Goal: Communication & Community: Participate in discussion

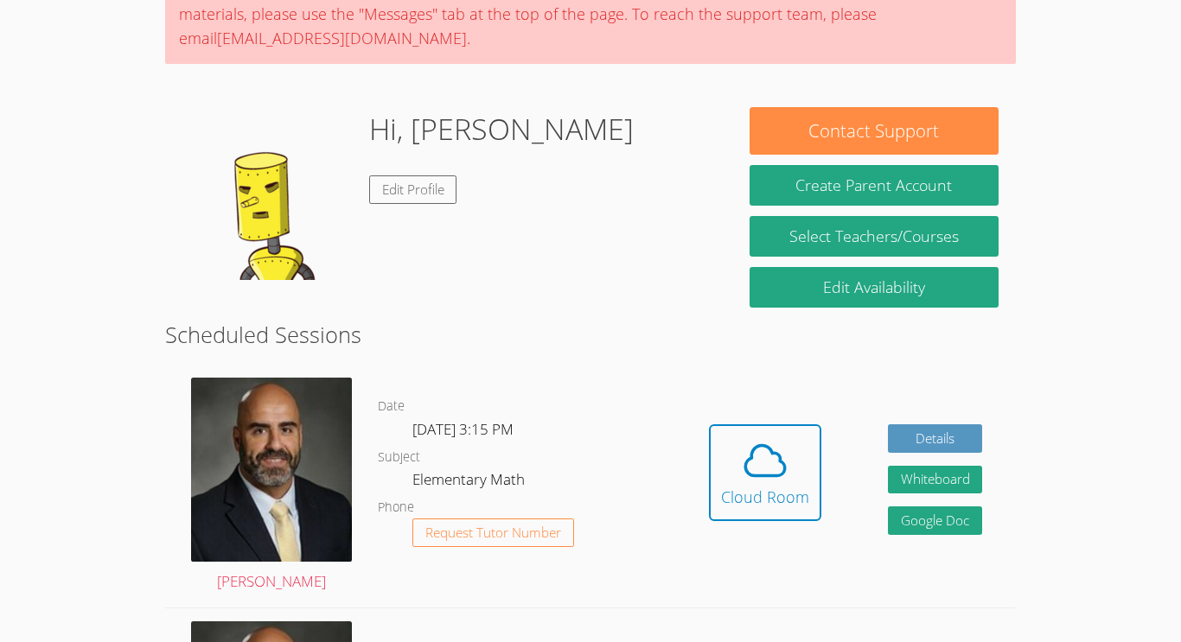
scroll to position [174, 0]
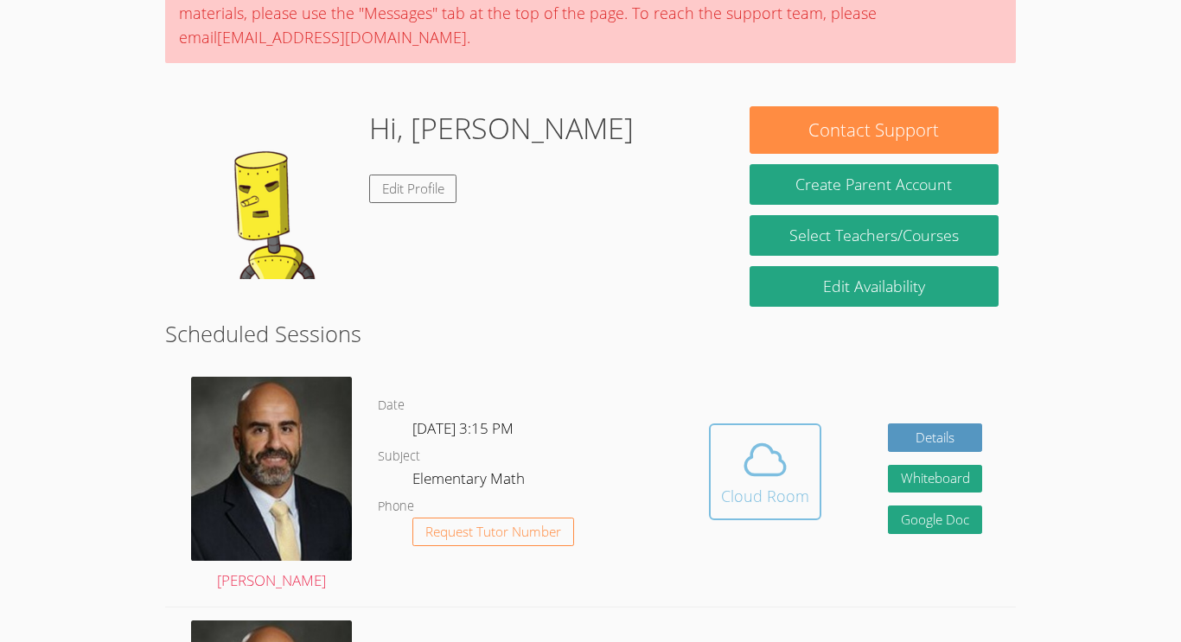
click at [776, 476] on icon at bounding box center [765, 460] width 40 height 30
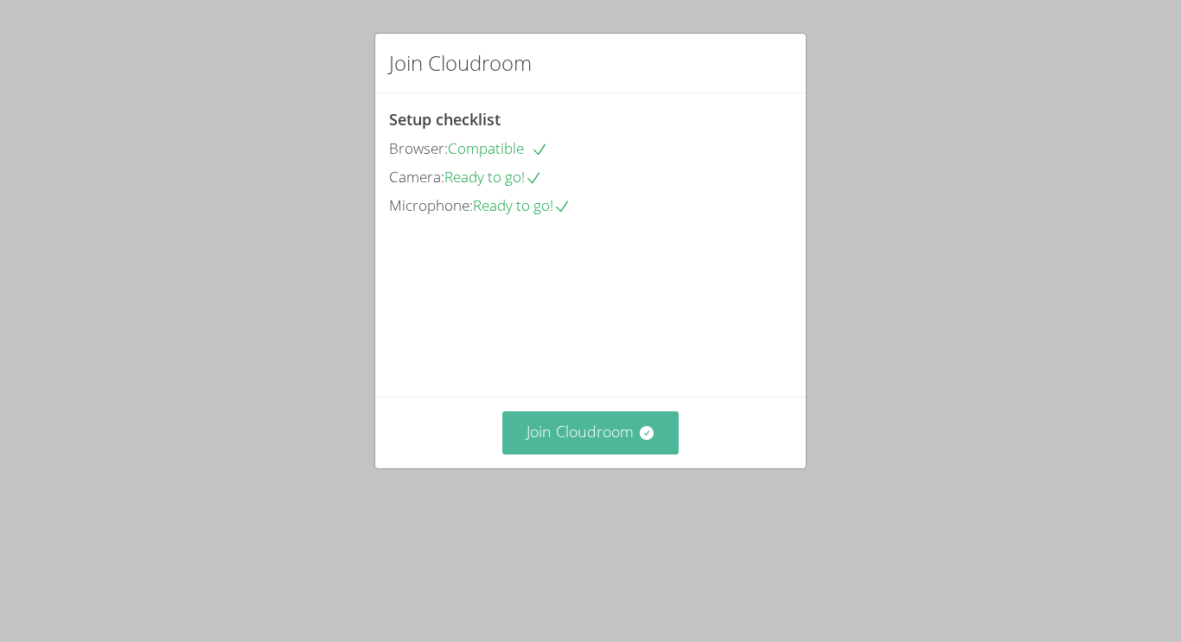
click at [546, 454] on button "Join Cloudroom" at bounding box center [590, 433] width 177 height 42
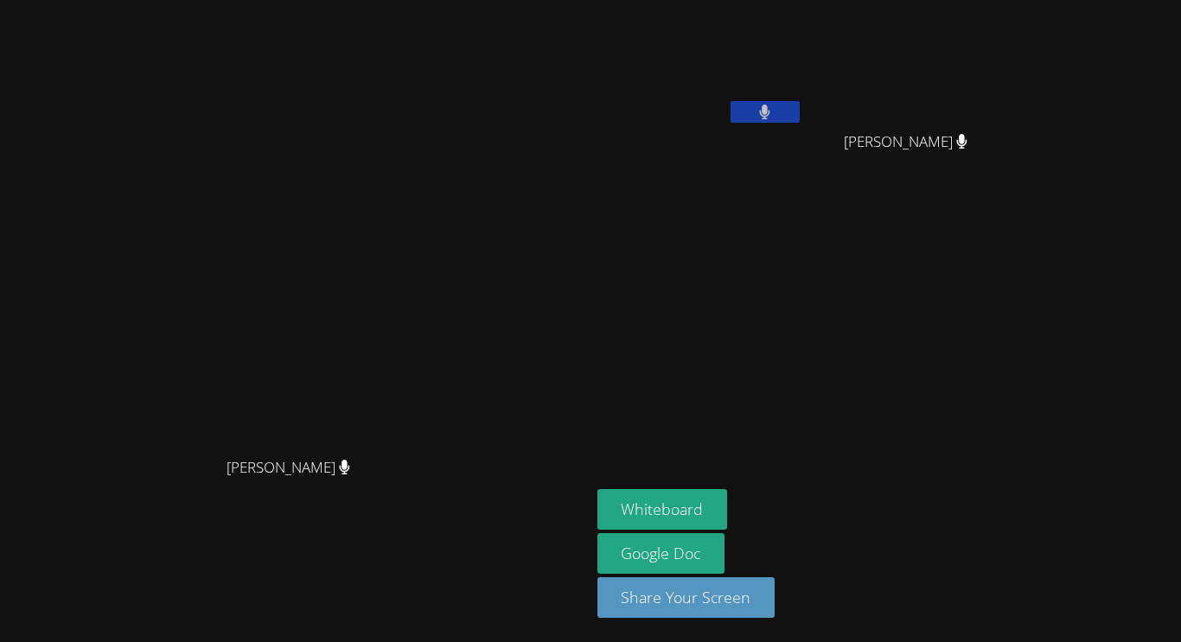
click at [800, 102] on button at bounding box center [765, 112] width 69 height 22
click at [728, 501] on button "Whiteboard" at bounding box center [662, 509] width 131 height 41
click at [800, 110] on button at bounding box center [765, 112] width 69 height 22
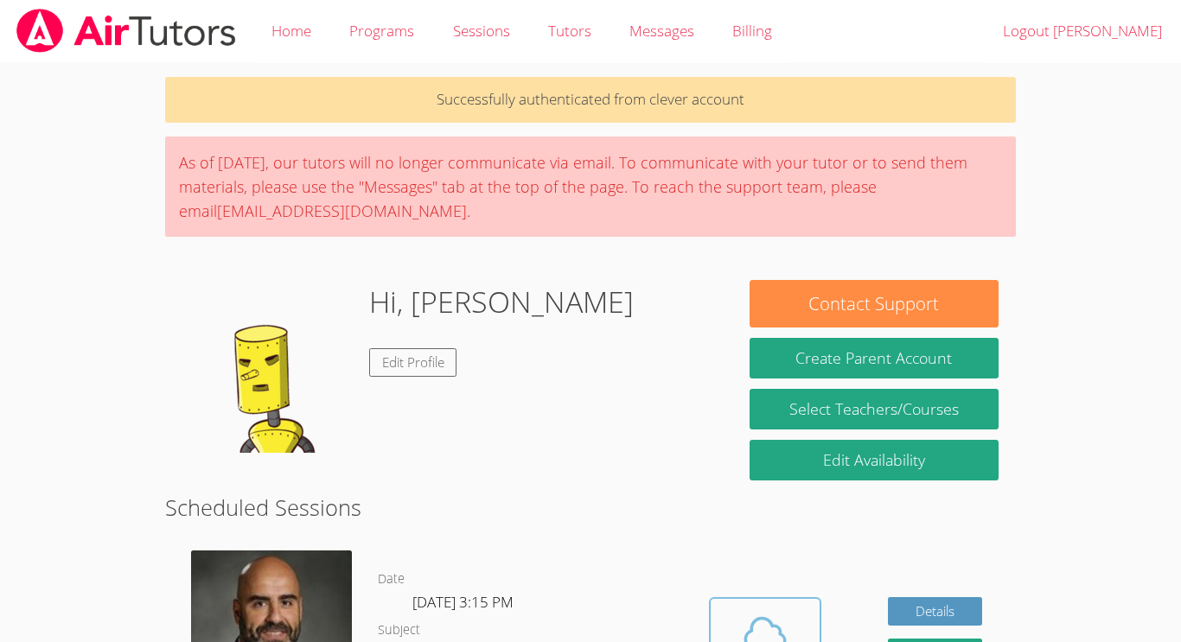
click at [753, 623] on icon at bounding box center [765, 634] width 40 height 30
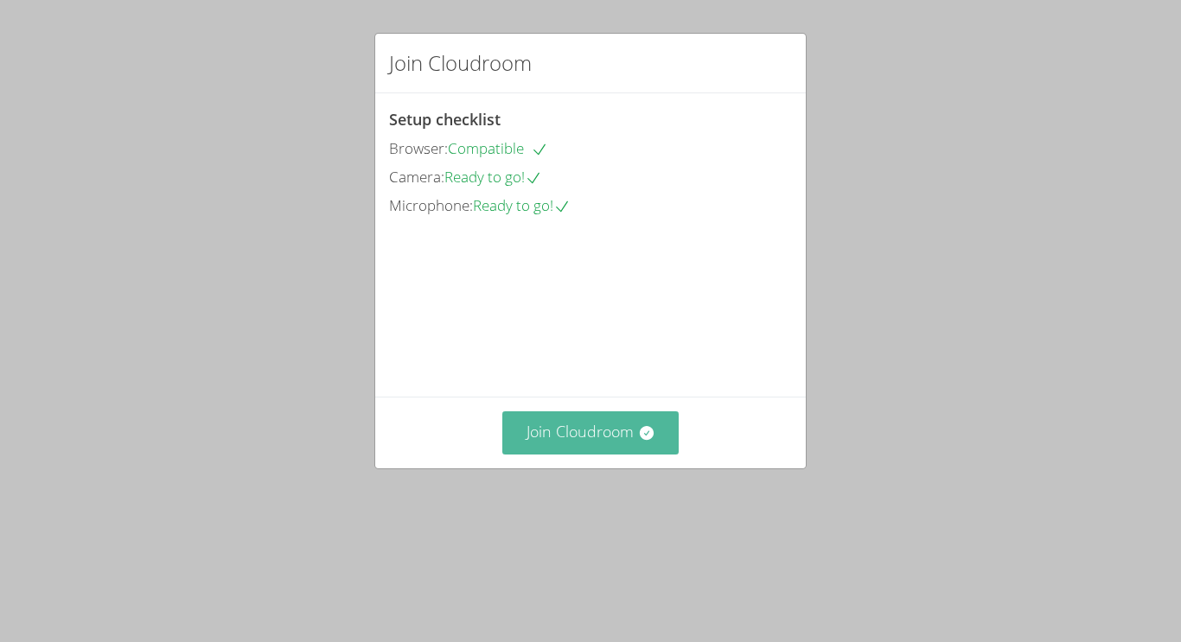
click at [532, 454] on button "Join Cloudroom" at bounding box center [590, 433] width 177 height 42
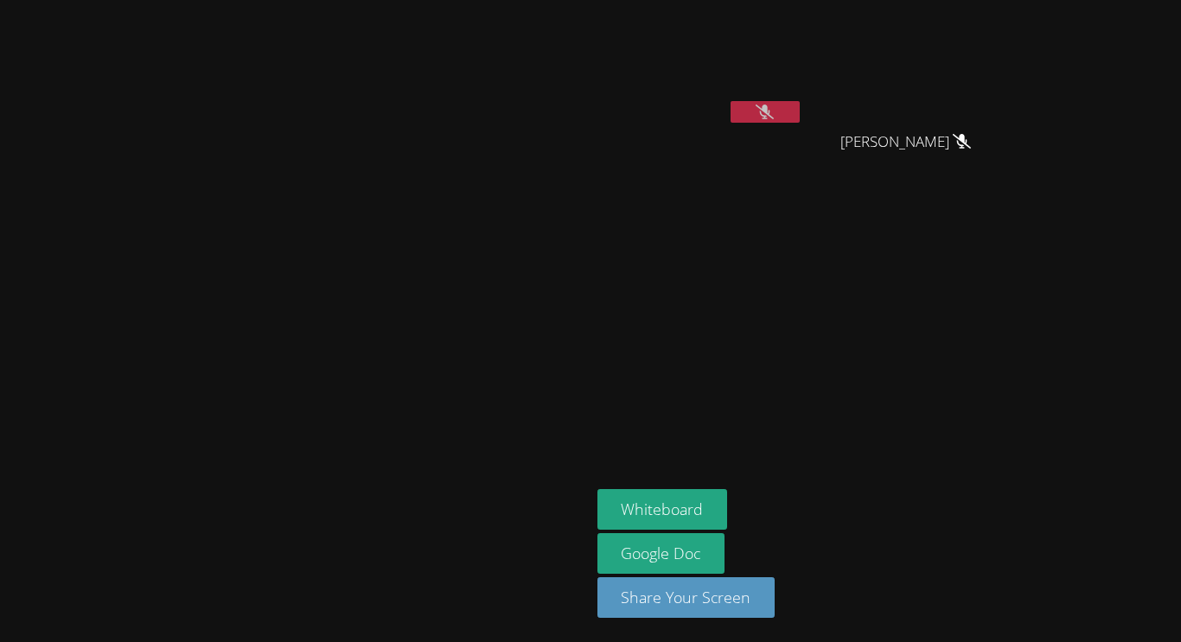
click at [800, 101] on button at bounding box center [765, 112] width 69 height 22
click at [800, 113] on button at bounding box center [765, 112] width 69 height 22
click at [803, 99] on video at bounding box center [700, 65] width 206 height 116
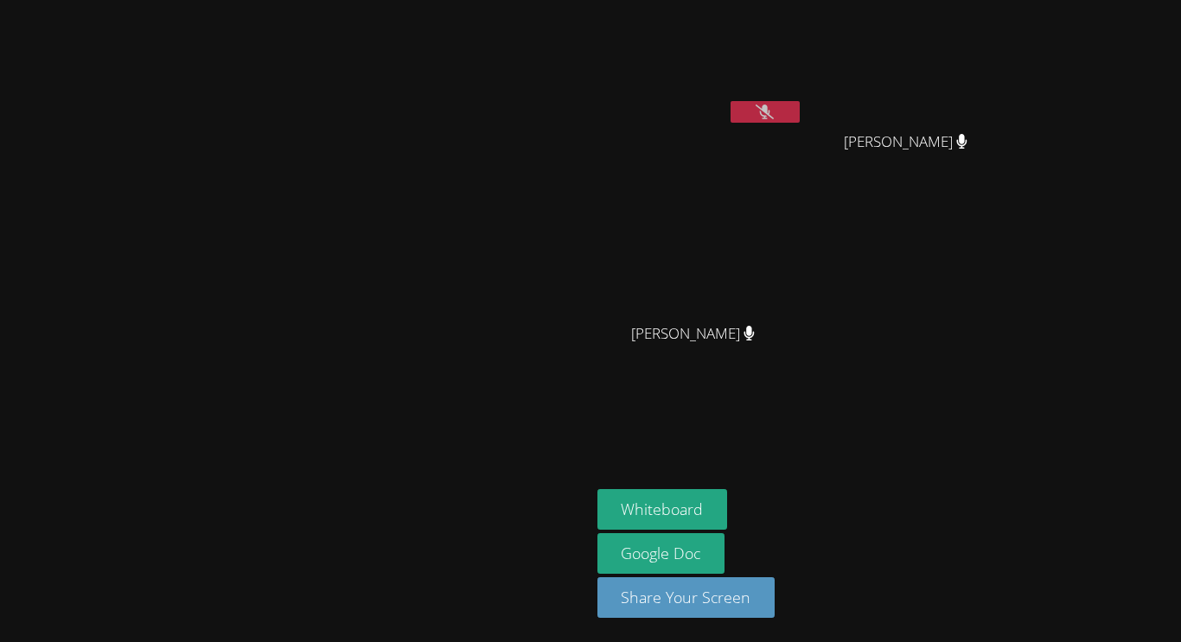
click at [774, 107] on icon at bounding box center [765, 112] width 18 height 15
click at [800, 105] on button at bounding box center [765, 112] width 69 height 22
click at [800, 112] on button at bounding box center [765, 112] width 69 height 22
click at [800, 102] on button at bounding box center [765, 112] width 69 height 22
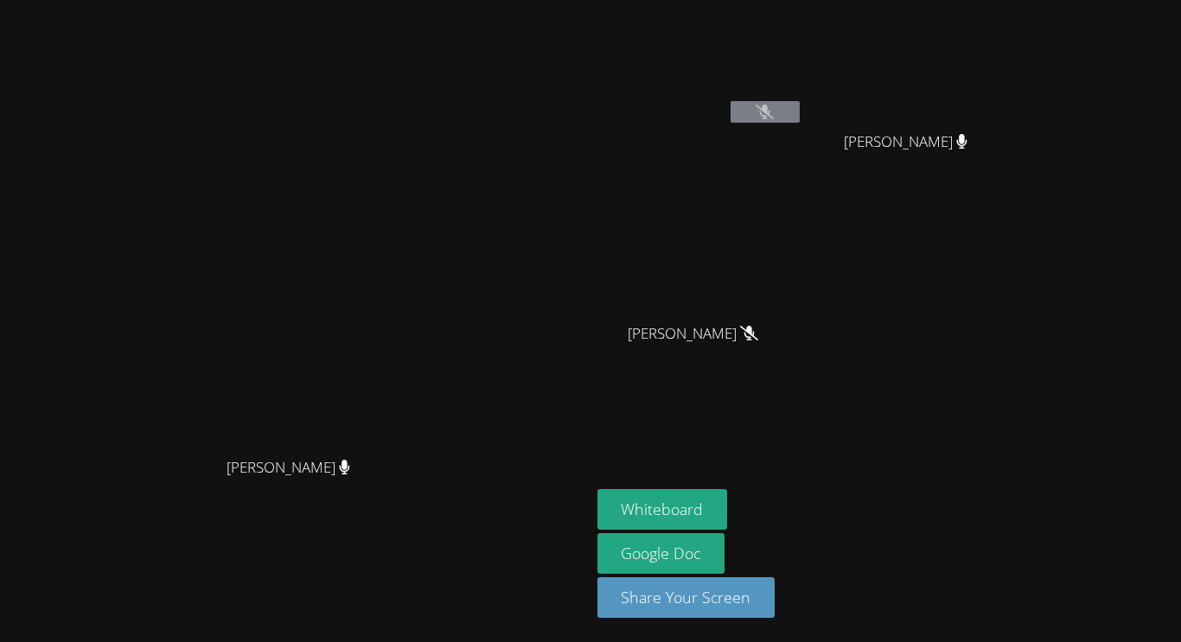
drag, startPoint x: 911, startPoint y: 108, endPoint x: 967, endPoint y: 145, distance: 67.4
click at [967, 145] on div "Richard Dominguez Ashanti Howard Ashanti Howard Paige Longmire Paige Longmire" at bounding box center [806, 195] width 419 height 377
click at [350, 475] on icon at bounding box center [344, 467] width 11 height 15
click at [800, 111] on button at bounding box center [765, 112] width 69 height 22
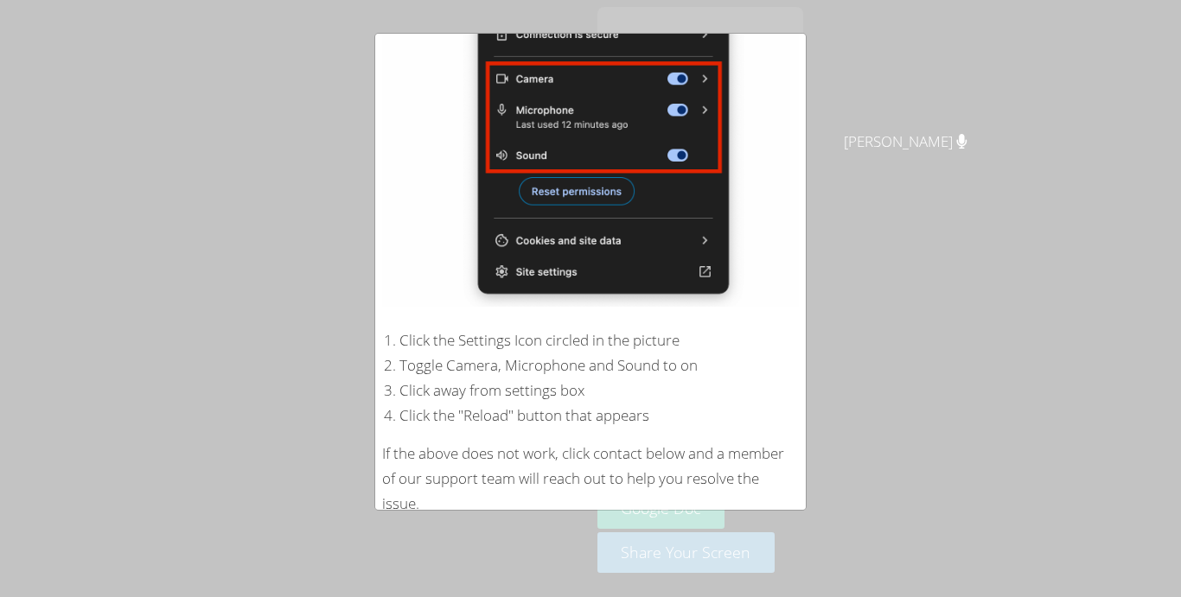
scroll to position [304, 0]
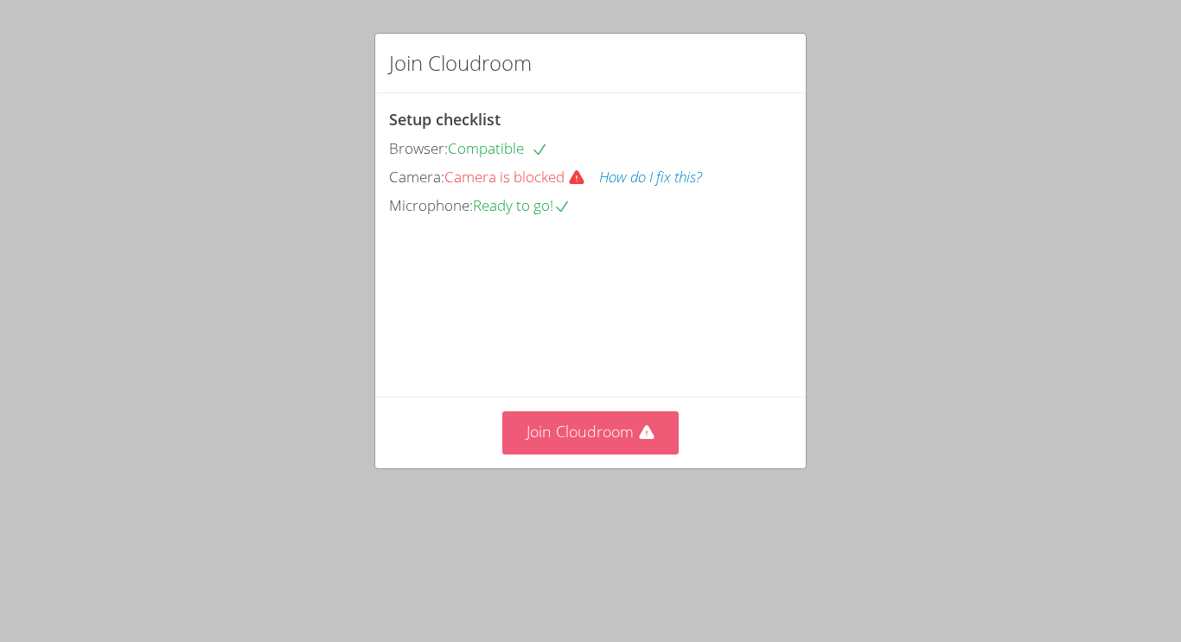
click at [625, 454] on button "Join Cloudroom" at bounding box center [590, 433] width 177 height 42
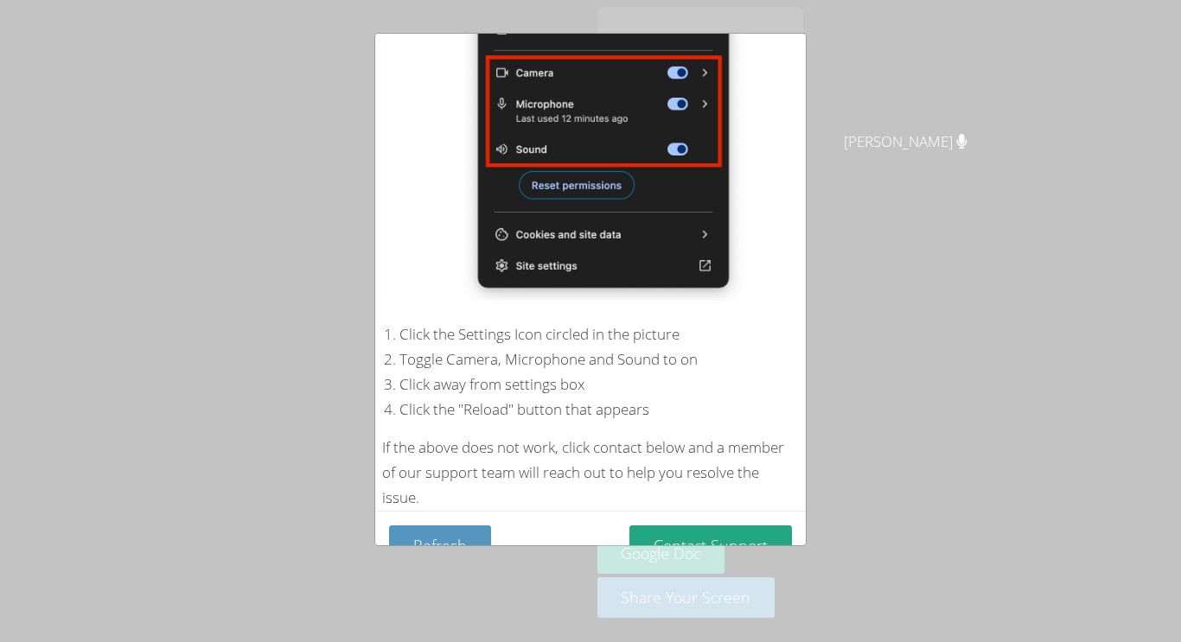
scroll to position [268, 0]
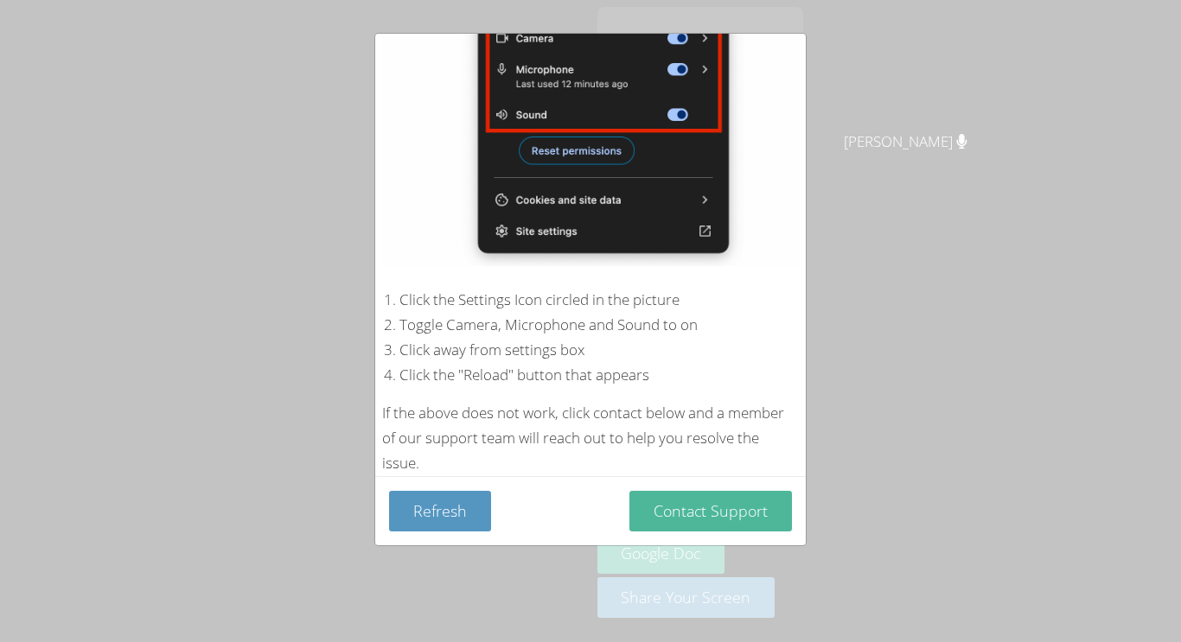
click at [675, 519] on button "Contact Support" at bounding box center [710, 511] width 163 height 41
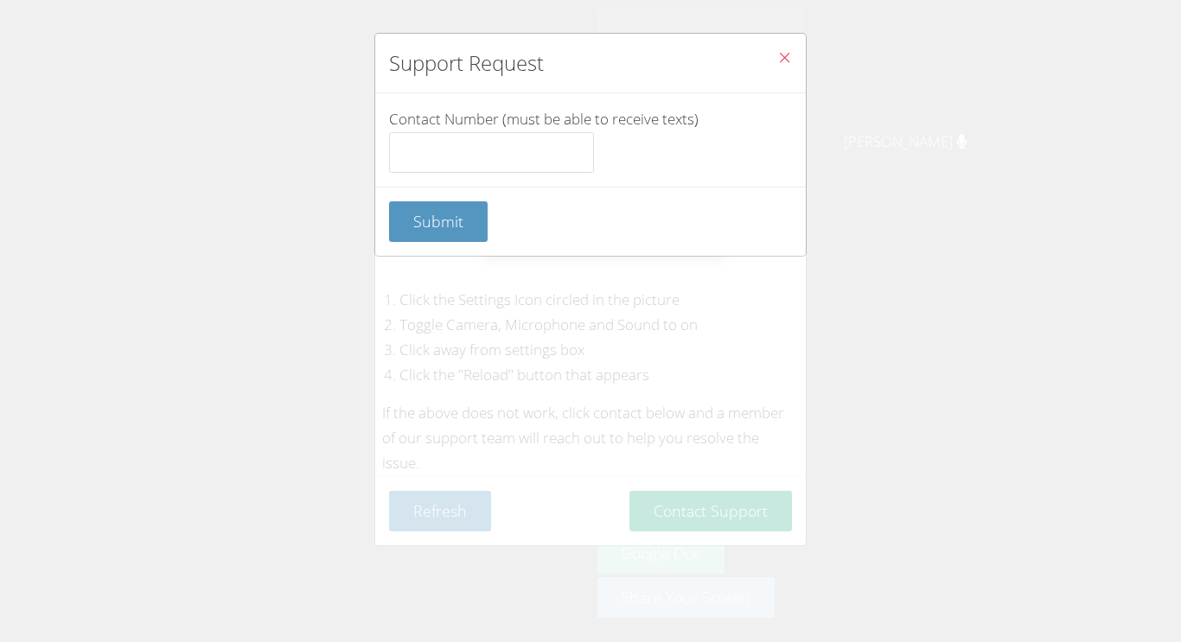
click at [779, 66] on span "Close" at bounding box center [784, 59] width 15 height 20
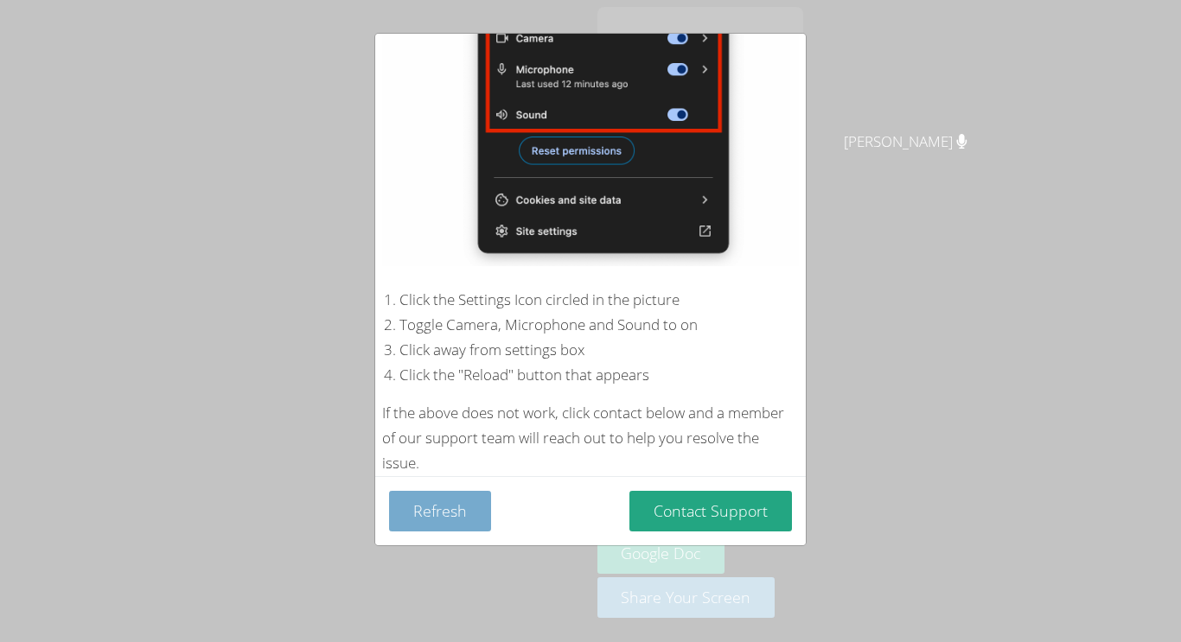
click at [475, 497] on button "Refresh" at bounding box center [440, 511] width 102 height 41
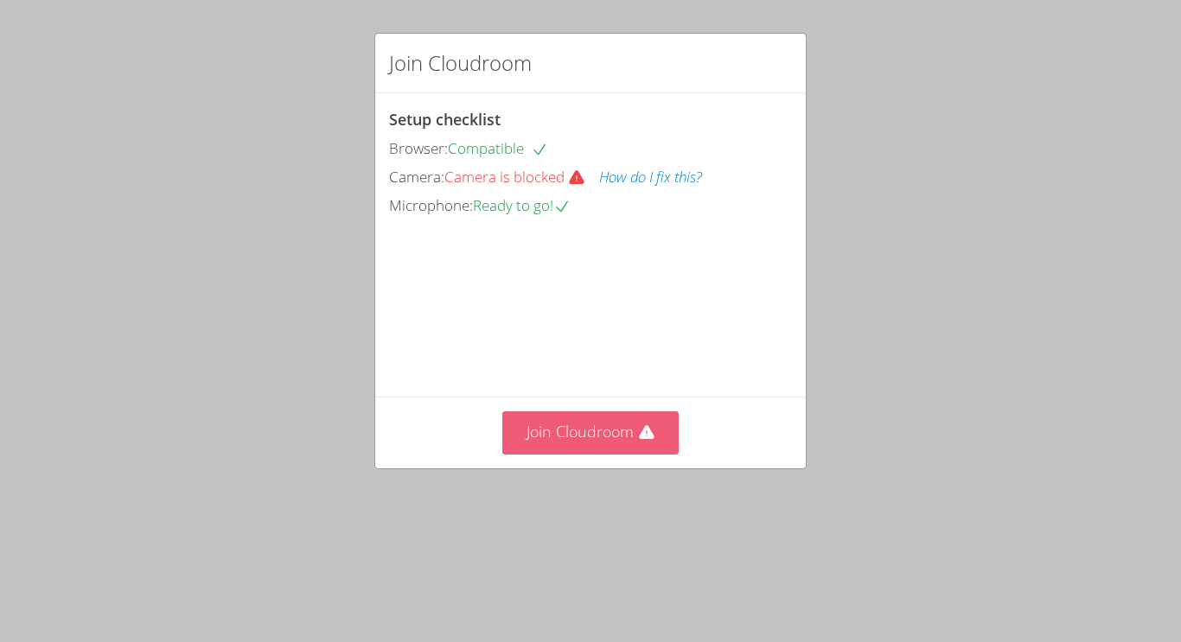
click at [540, 454] on button "Join Cloudroom" at bounding box center [590, 433] width 177 height 42
click at [499, 454] on div "Join Cloudroom" at bounding box center [590, 433] width 403 height 42
click at [548, 454] on button "Join Cloudroom" at bounding box center [590, 433] width 177 height 42
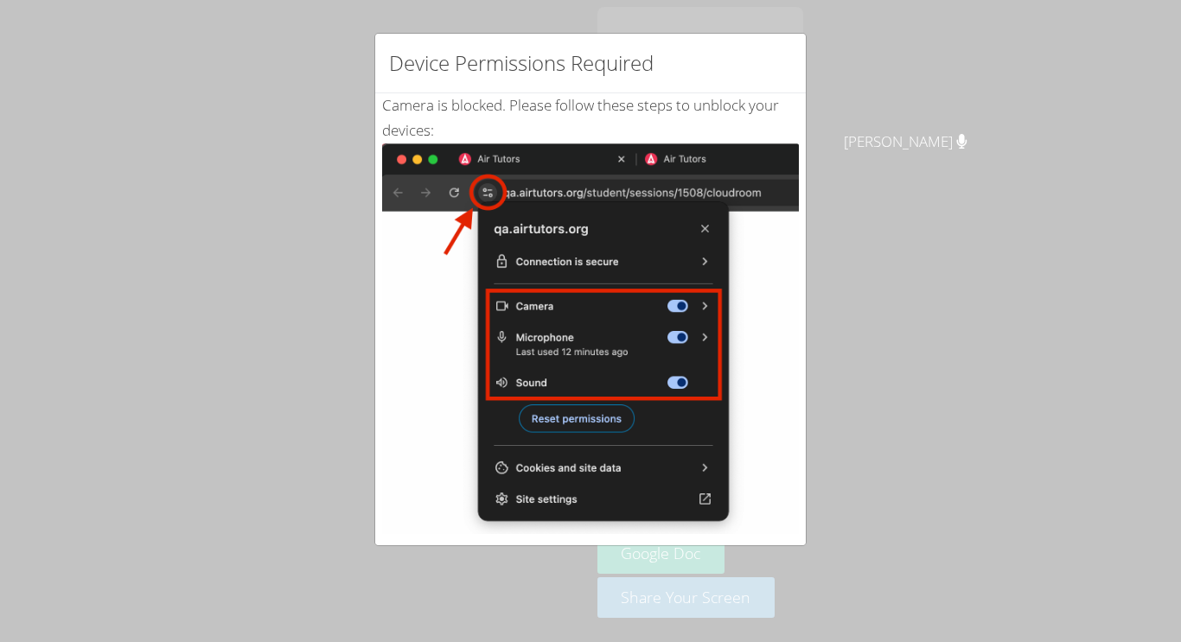
click at [770, 421] on img at bounding box center [590, 339] width 417 height 391
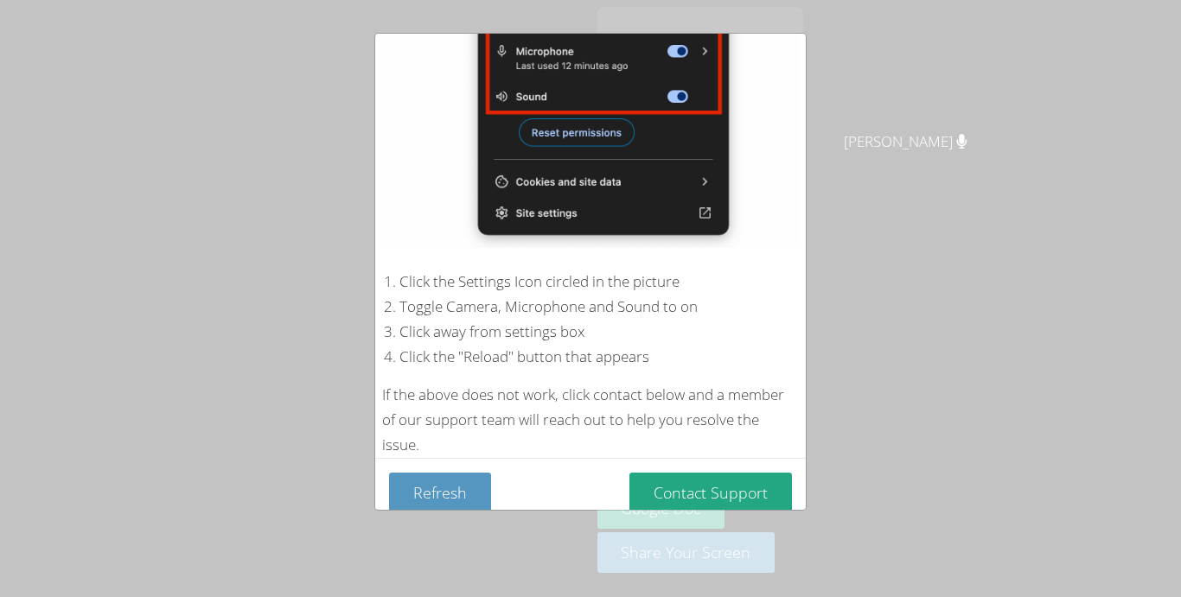
scroll to position [297, 0]
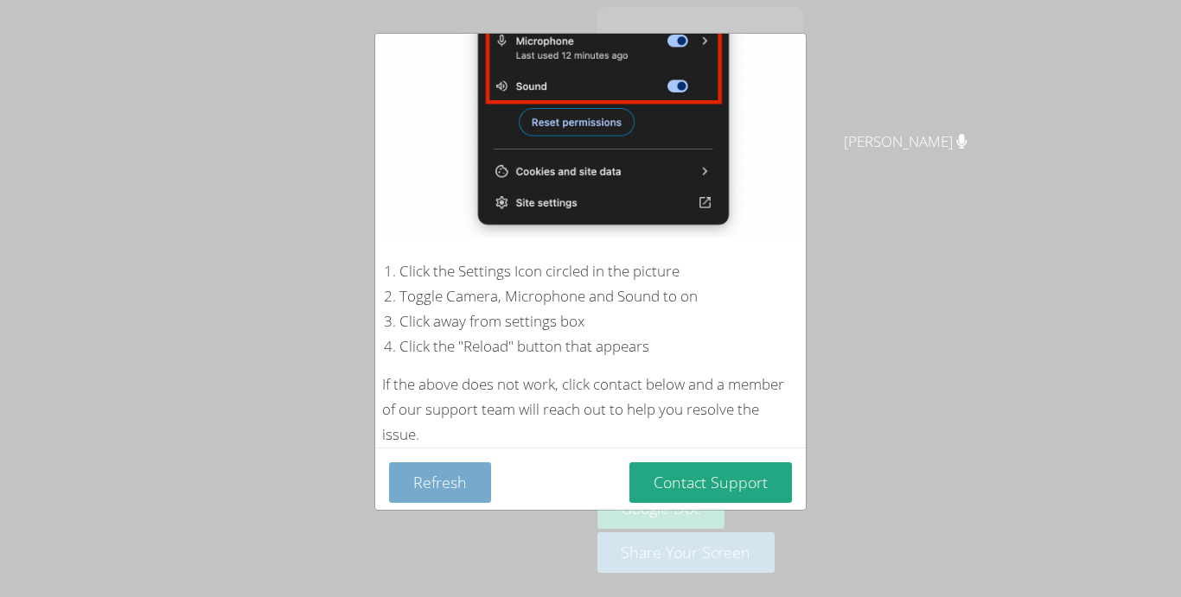
click at [462, 477] on button "Refresh" at bounding box center [440, 483] width 102 height 41
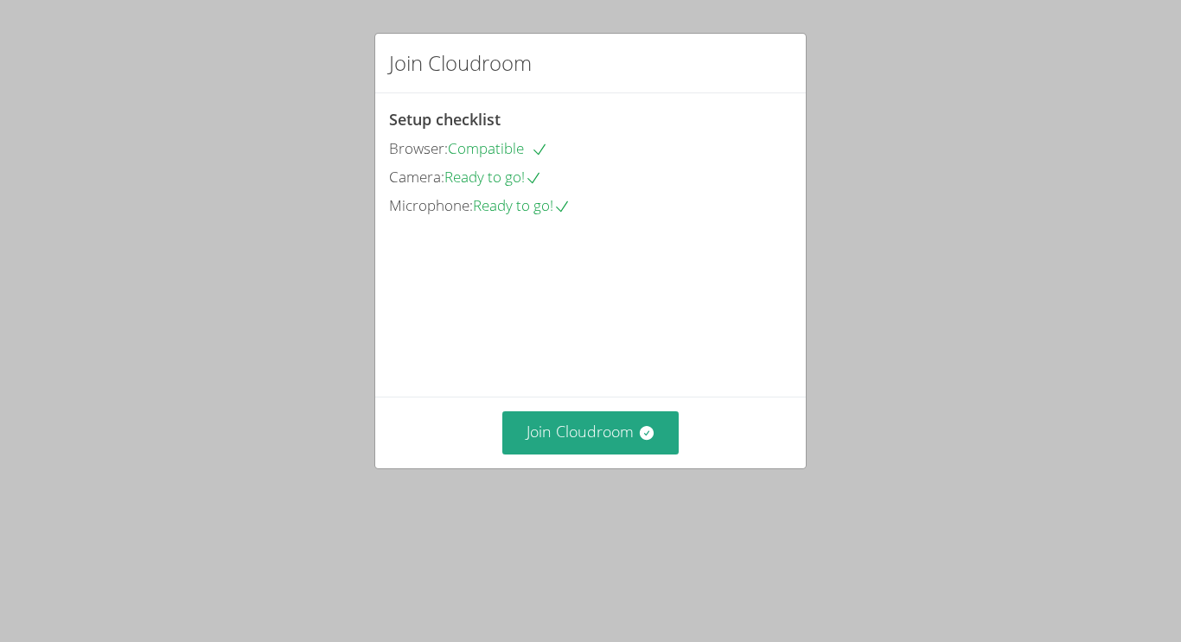
click at [616, 468] on div "Join Cloudroom" at bounding box center [590, 432] width 431 height 71
click at [614, 454] on button "Join Cloudroom" at bounding box center [590, 433] width 177 height 42
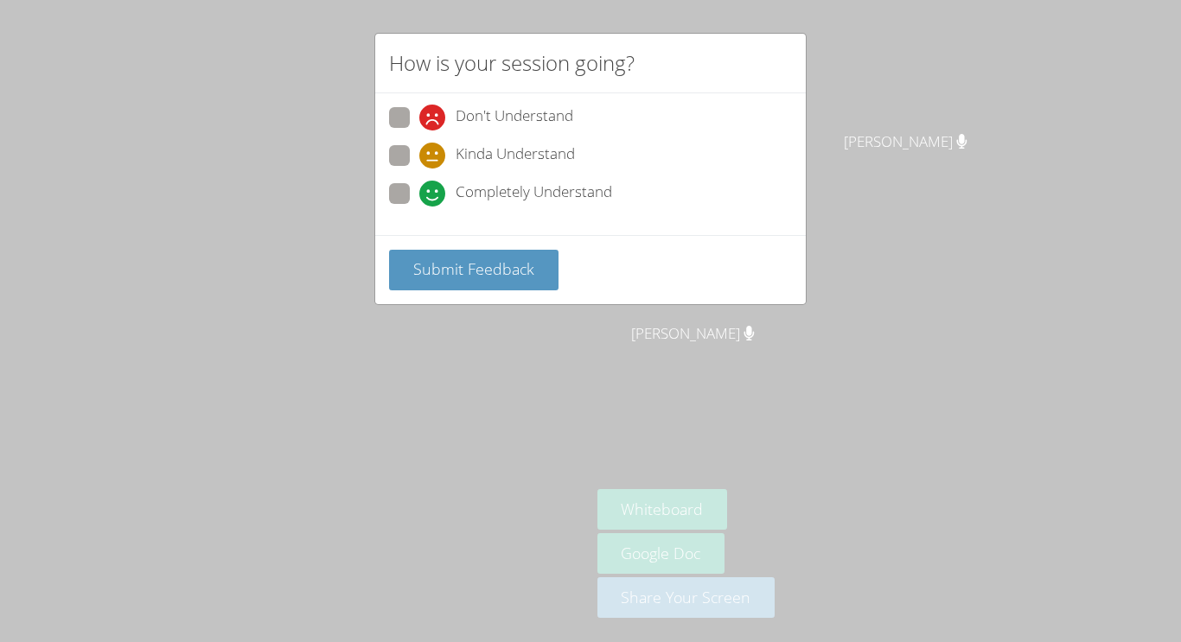
click at [419, 131] on span at bounding box center [419, 131] width 0 height 0
click at [419, 112] on input "Don't Understand" at bounding box center [426, 114] width 15 height 15
radio input "true"
click at [440, 269] on span "Submit Feedback" at bounding box center [473, 269] width 121 height 21
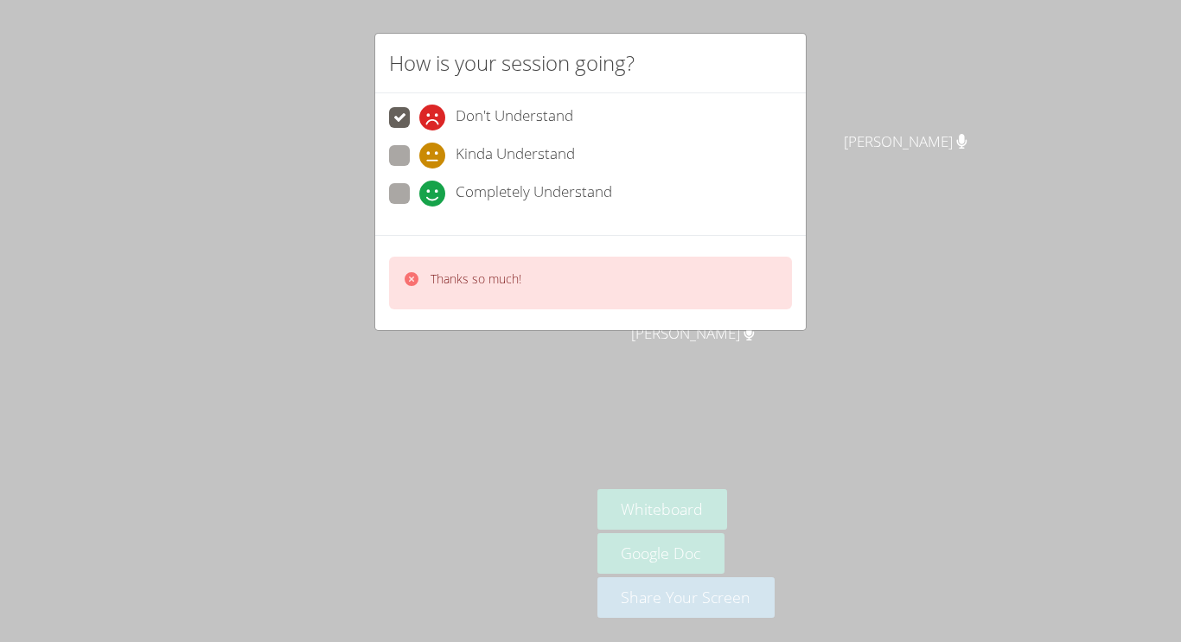
click at [532, 380] on div "How is your session going? Don't Understand Kinda Understand Completely Underst…" at bounding box center [590, 321] width 1181 height 642
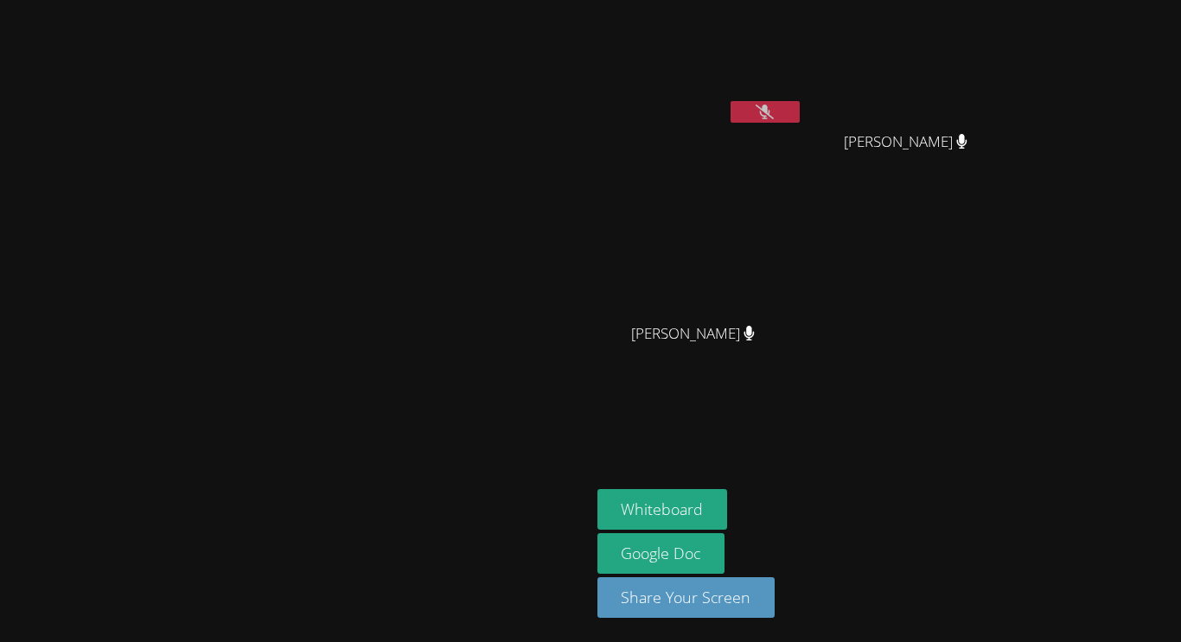
click at [800, 118] on button at bounding box center [765, 112] width 69 height 22
click at [800, 106] on button at bounding box center [765, 112] width 69 height 22
